Goal: Task Accomplishment & Management: Use online tool/utility

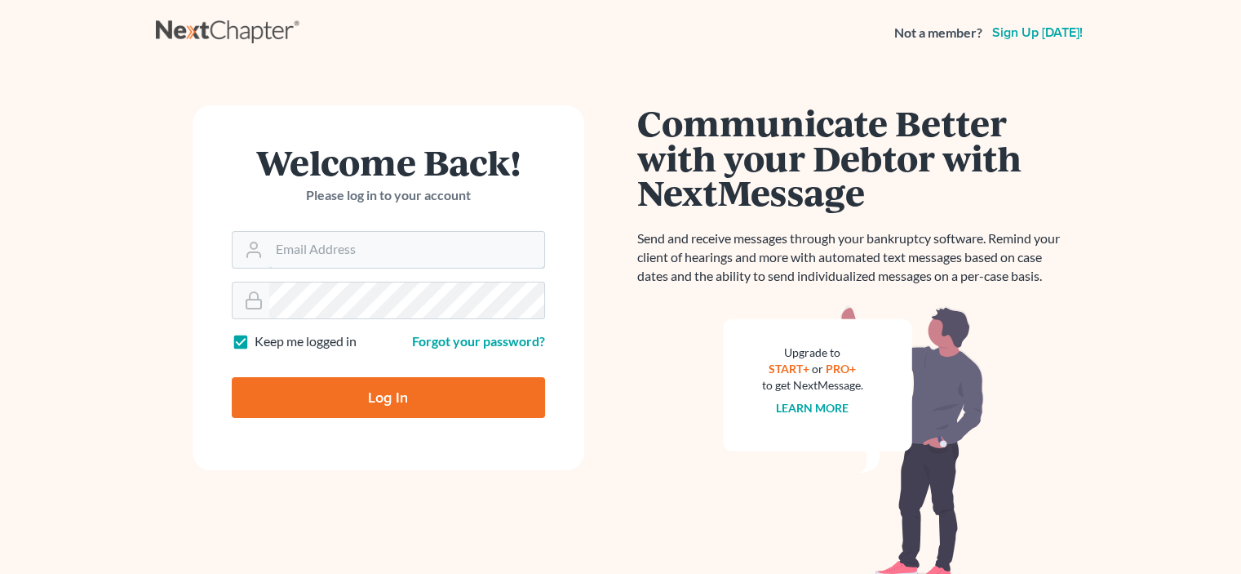
type input "[EMAIL_ADDRESS][DOMAIN_NAME]"
click at [367, 406] on input "Log In" at bounding box center [388, 397] width 313 height 41
type input "Thinking..."
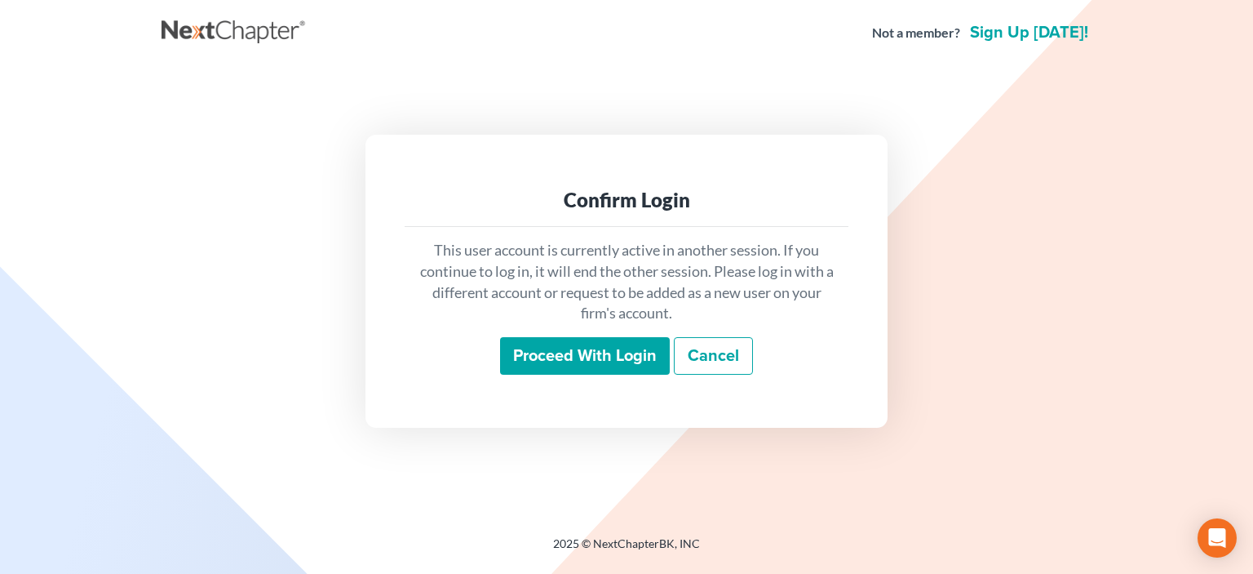
click at [575, 352] on input "Proceed with login" at bounding box center [585, 356] width 170 height 38
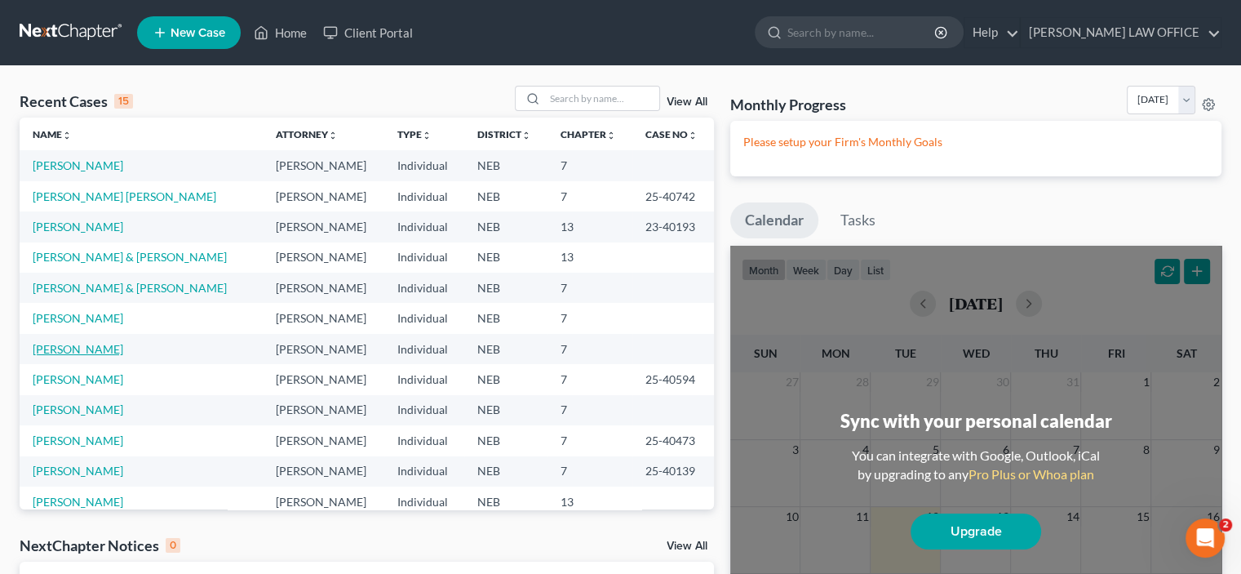
click at [89, 353] on link "Joseph, Dustin" at bounding box center [78, 349] width 91 height 14
